Goal: Task Accomplishment & Management: Complete application form

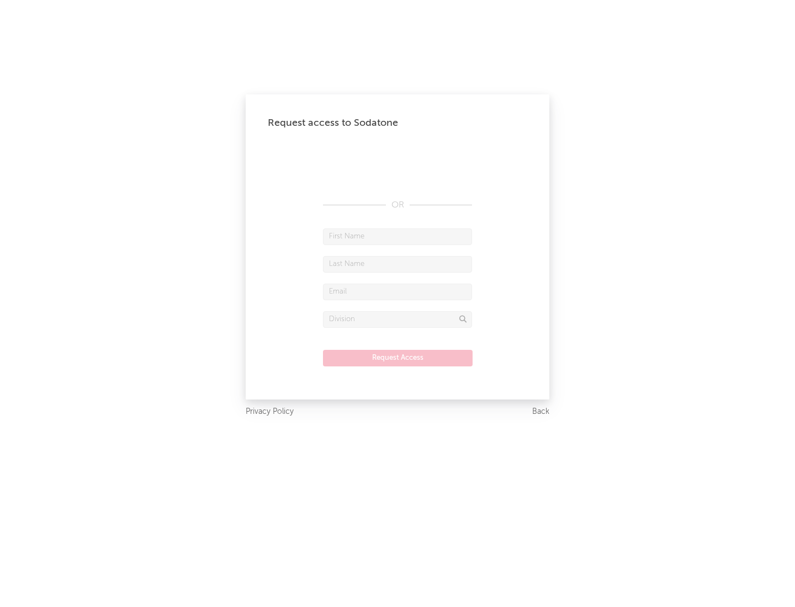
click at [397, 236] on input "text" at bounding box center [397, 236] width 149 height 17
type input "[PERSON_NAME]"
click at [397, 264] on input "text" at bounding box center [397, 264] width 149 height 17
type input "[PERSON_NAME]"
click at [397, 291] on input "text" at bounding box center [397, 292] width 149 height 17
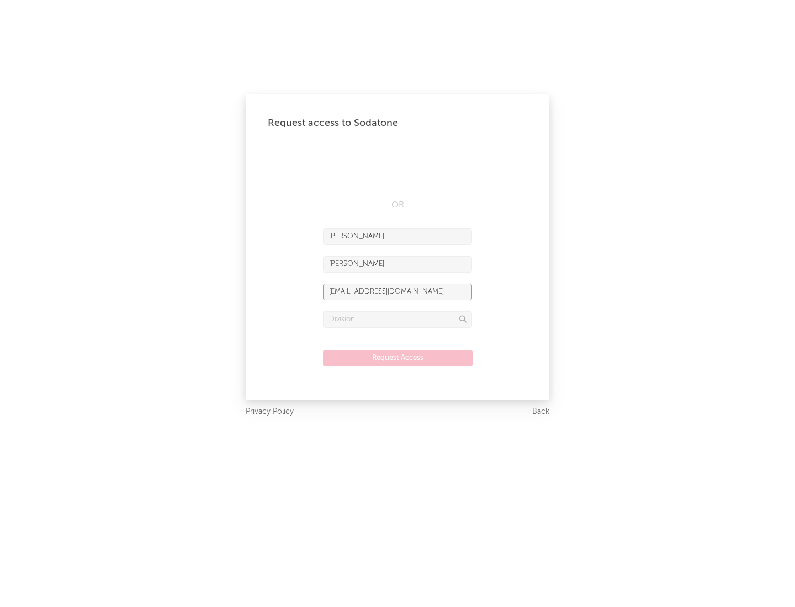
type input "[EMAIL_ADDRESS][DOMAIN_NAME]"
click at [397, 319] on input "text" at bounding box center [397, 319] width 149 height 17
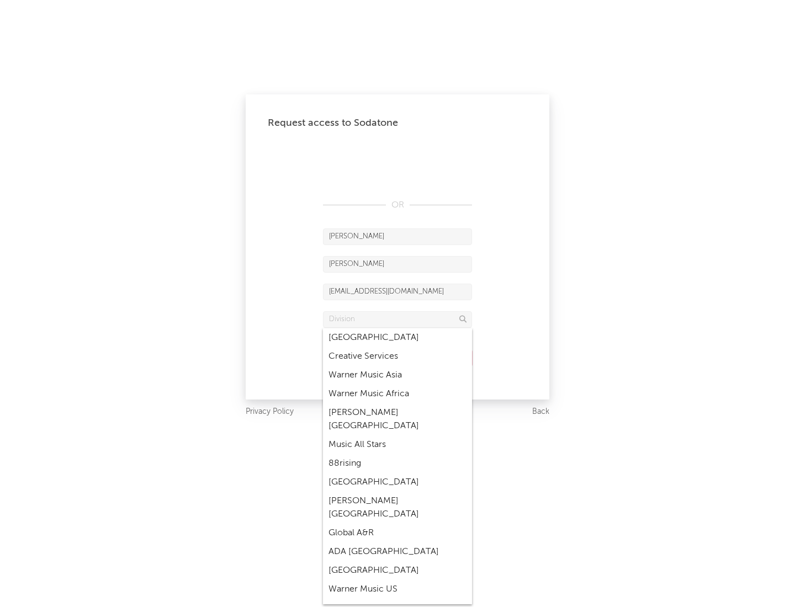
click at [397, 435] on div "Music All Stars" at bounding box center [397, 444] width 149 height 19
type input "Music All Stars"
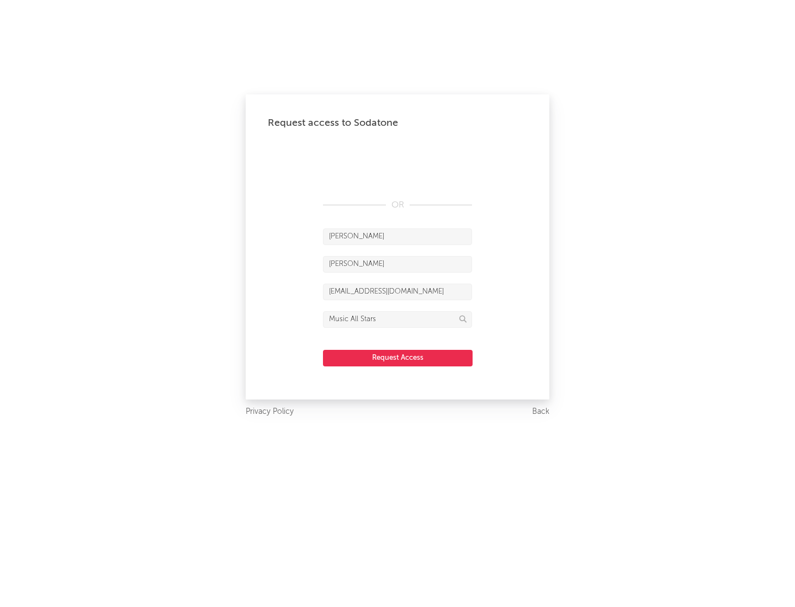
click at [397, 358] on button "Request Access" at bounding box center [398, 358] width 150 height 17
